Goal: Transaction & Acquisition: Download file/media

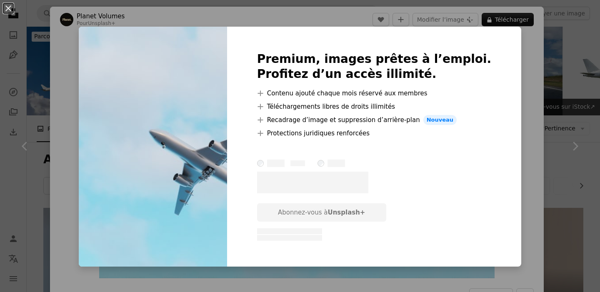
scroll to position [275, 0]
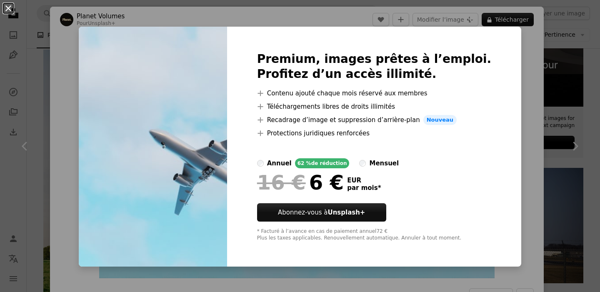
click at [12, 7] on button "An X shape" at bounding box center [8, 8] width 10 height 10
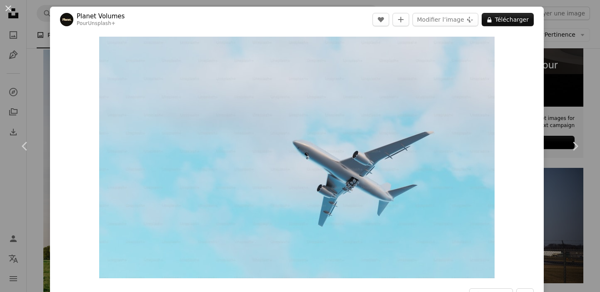
click at [48, 75] on div "An X shape Chevron left Chevron right Planet Volumes Pour Unsplash+ A heart A p…" at bounding box center [300, 146] width 600 height 292
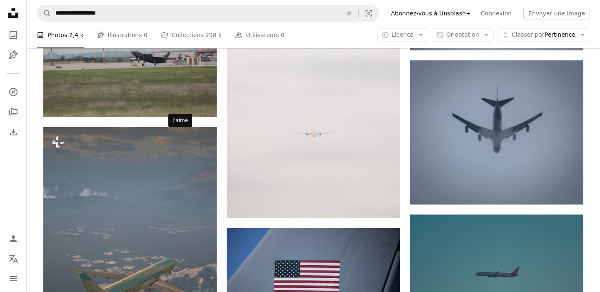
scroll to position [1704, 0]
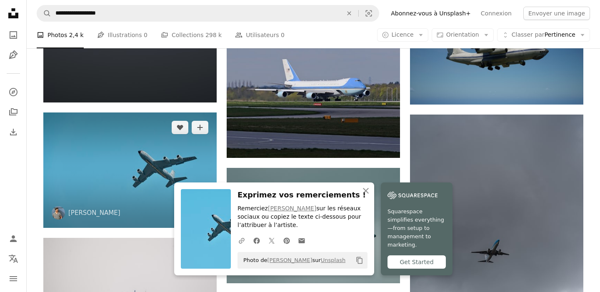
scroll to position [2035, 0]
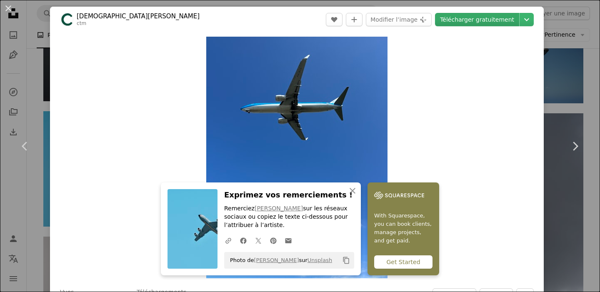
click at [474, 22] on link "Télécharger gratuitement" at bounding box center [477, 19] width 84 height 13
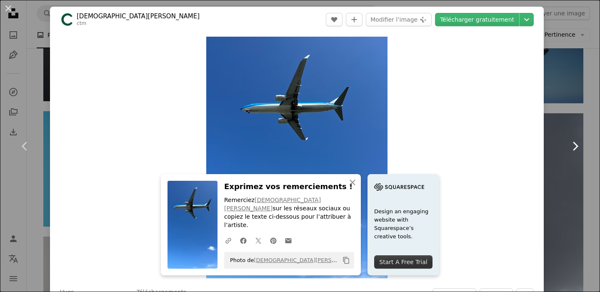
click at [558, 118] on link "Chevron right" at bounding box center [575, 146] width 50 height 80
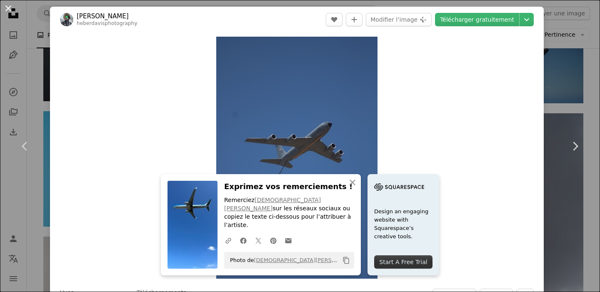
click at [13, 4] on button "An X shape" at bounding box center [8, 8] width 10 height 10
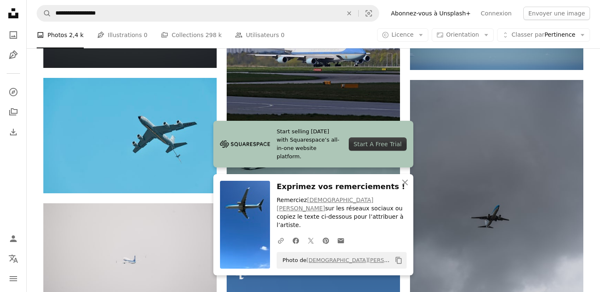
scroll to position [2070, 0]
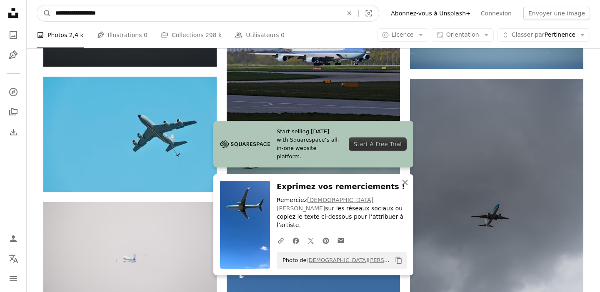
click at [163, 16] on input "**********" at bounding box center [195, 13] width 289 height 16
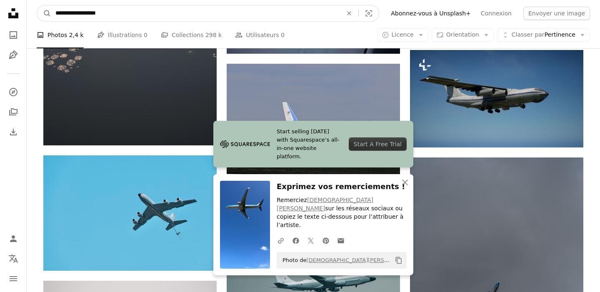
scroll to position [1985, 0]
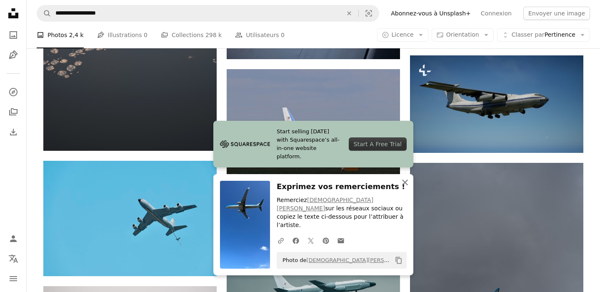
click at [406, 185] on icon "button" at bounding box center [405, 183] width 6 height 6
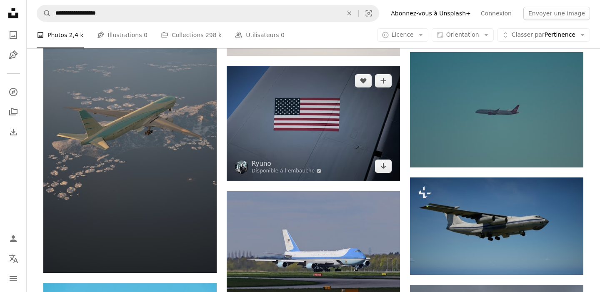
scroll to position [1856, 0]
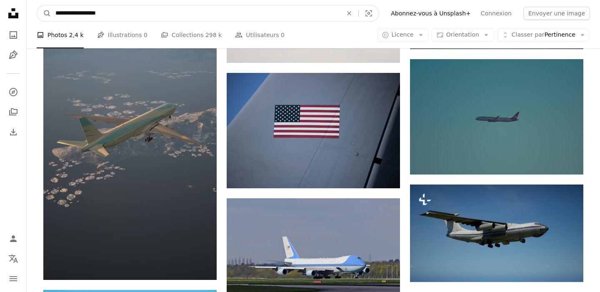
click at [188, 17] on input "**********" at bounding box center [195, 13] width 289 height 16
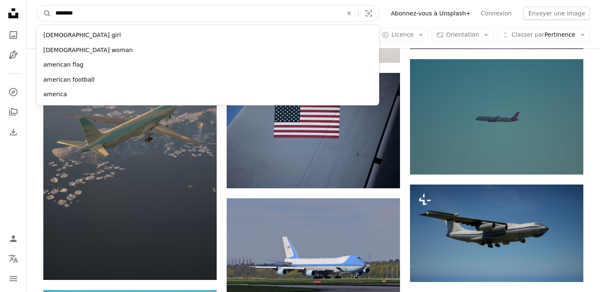
type input "*********"
click button "A magnifying glass" at bounding box center [44, 13] width 14 height 16
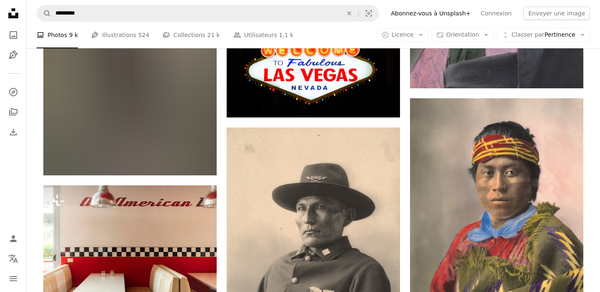
scroll to position [8132, 0]
